Goal: Find specific fact: Find specific fact

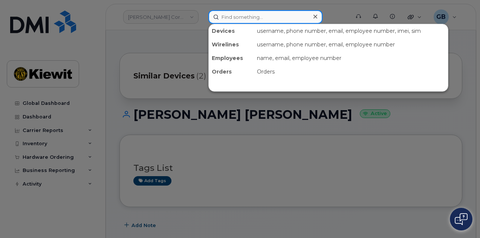
click at [291, 13] on input at bounding box center [265, 17] width 114 height 14
paste input "442931"
type input "442931"
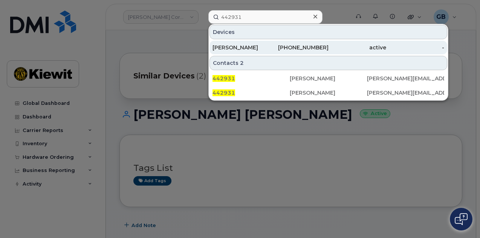
click at [284, 46] on div "[PHONE_NUMBER]" at bounding box center [300, 48] width 58 height 8
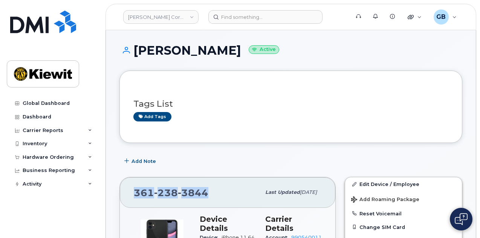
drag, startPoint x: 210, startPoint y: 191, endPoint x: 132, endPoint y: 195, distance: 78.1
click at [132, 195] on div "[PHONE_NUMBER] Last updated [DATE]" at bounding box center [228, 192] width 216 height 30
copy span "[PHONE_NUMBER]"
